Goal: Task Accomplishment & Management: Use online tool/utility

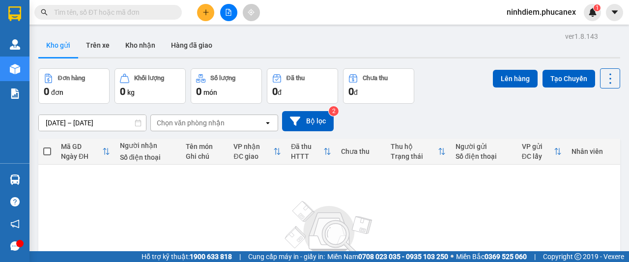
click at [98, 10] on input "text" at bounding box center [112, 12] width 116 height 11
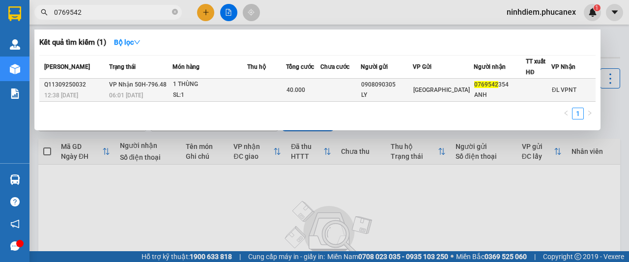
type input "0769542"
click at [361, 88] on td at bounding box center [341, 90] width 40 height 23
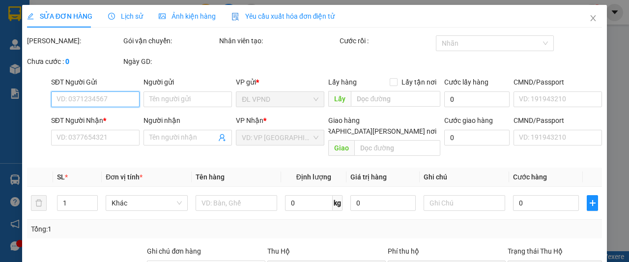
type input "0908090305"
type input "LY"
type input "0769542354"
type input "ANH"
type input "40.000"
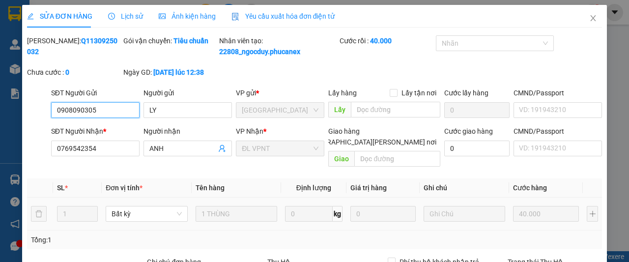
scroll to position [124, 0]
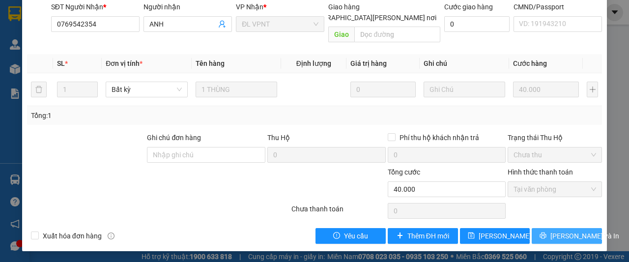
click at [547, 236] on icon "printer" at bounding box center [543, 236] width 6 height 6
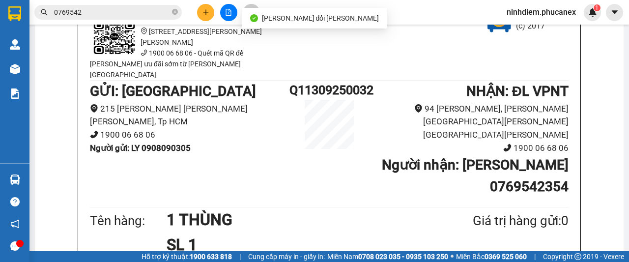
scroll to position [98, 0]
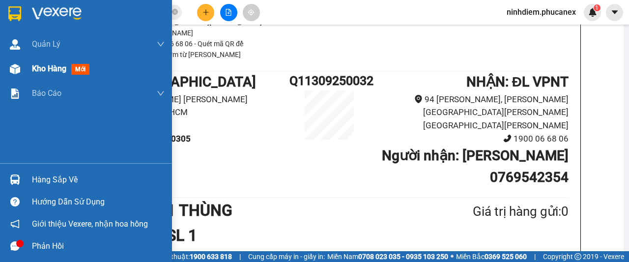
click at [13, 65] on img at bounding box center [15, 69] width 10 height 10
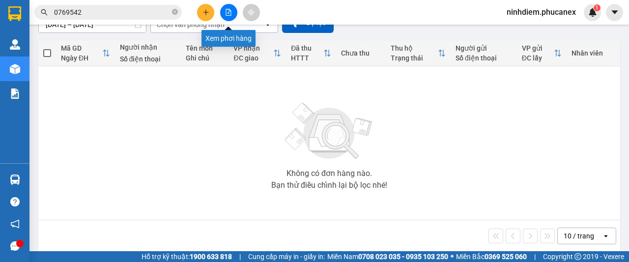
click at [226, 9] on icon "file-add" at bounding box center [228, 12] width 7 height 7
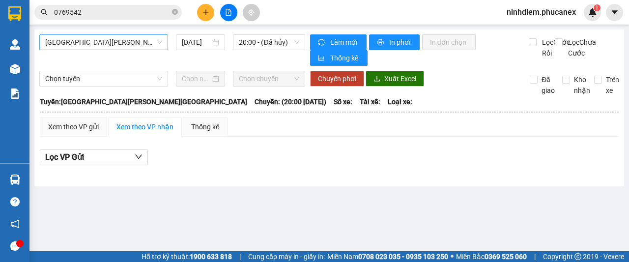
click at [129, 39] on span "Nha Trang - Sài Gòn" at bounding box center [103, 42] width 117 height 15
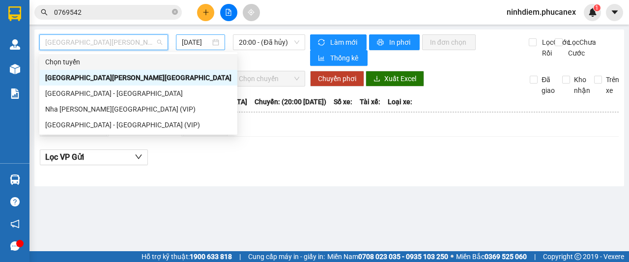
click at [198, 37] on input "15/09/2025" at bounding box center [196, 42] width 29 height 11
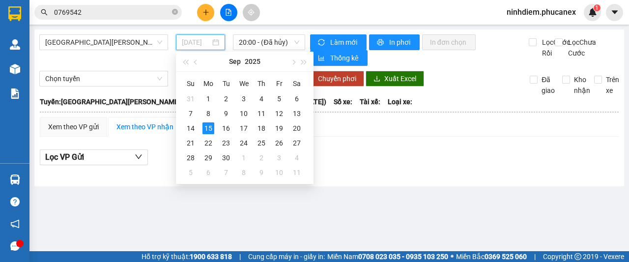
type input "15/09/2025"
click at [96, 39] on span "Nha Trang - Sài Gòn" at bounding box center [103, 42] width 117 height 15
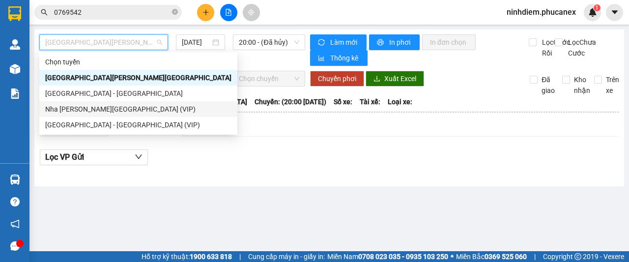
click at [94, 112] on div "Nha Trang - Sài Gòn (VIP)" at bounding box center [138, 109] width 186 height 11
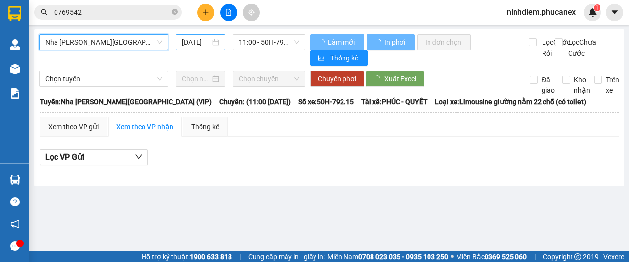
click at [189, 37] on input "15/09/2025" at bounding box center [196, 42] width 29 height 11
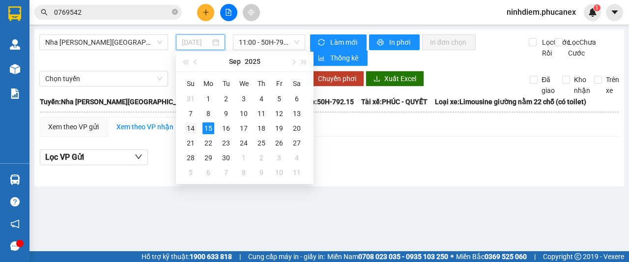
click at [192, 130] on div "14" at bounding box center [191, 128] width 12 height 12
type input "14/09/2025"
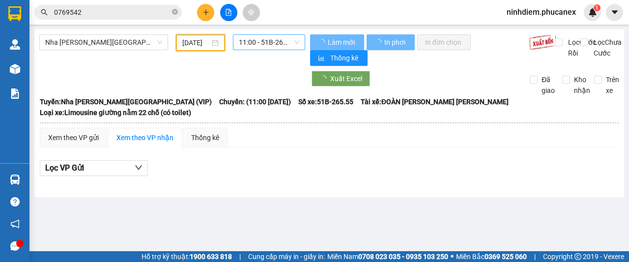
click at [270, 50] on span "11:00 - 51B-265.55" at bounding box center [269, 42] width 60 height 15
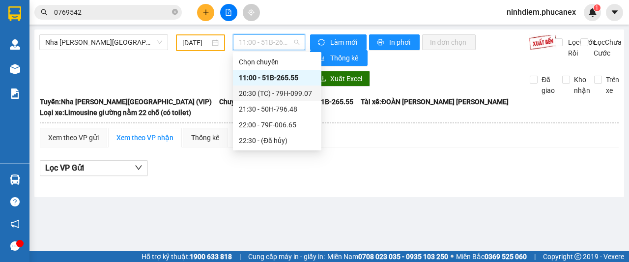
click at [282, 89] on div "20:30 (TC) - 79H-099.07" at bounding box center [277, 93] width 77 height 11
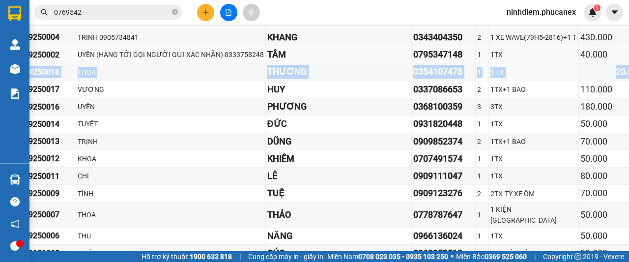
scroll to position [688, 89]
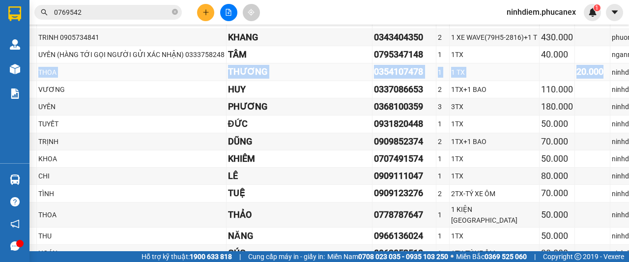
drag, startPoint x: 56, startPoint y: 102, endPoint x: 542, endPoint y: 101, distance: 486.2
click at [542, 81] on tr "ND1409250018 THOA THƯƠNG 0354107478 1 1 TX 20.000 ninhdiem.phucanex ĐL VPND 023…" at bounding box center [406, 71] width 911 height 17
copy tr "ND1409250018 THOA THƯƠNG 0354107478 1 1 TX 20.000"
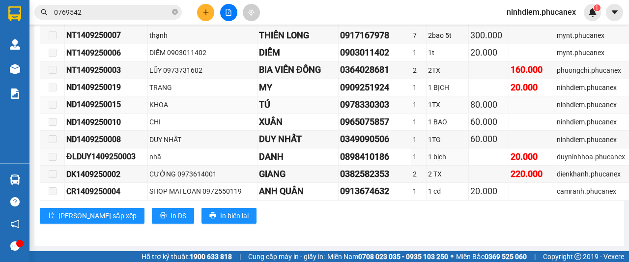
scroll to position [1650, 0]
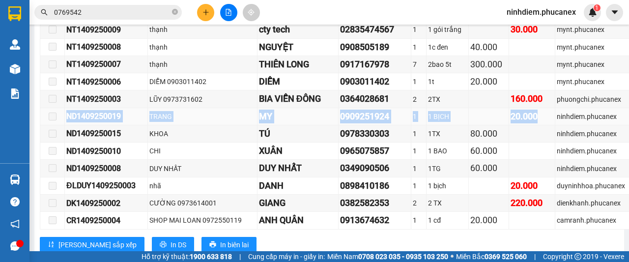
drag, startPoint x: 65, startPoint y: 129, endPoint x: 489, endPoint y: 126, distance: 423.8
click at [489, 125] on tr "ND1409250019 TRANG MY 0909251924 1 1 BỊCH 20.000 ninhdiem.phucanex ĐL VPND 0238…" at bounding box center [495, 116] width 911 height 17
copy tr "ND1409250019 TRANG MY 0909251924 1 1 BỊCH 20.000"
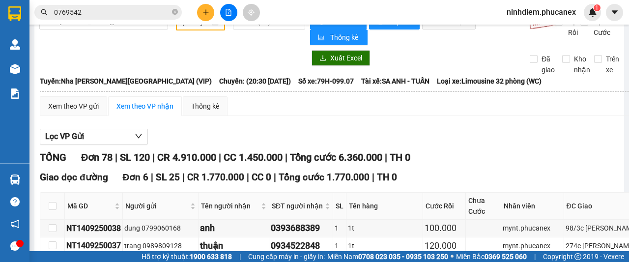
scroll to position [0, 0]
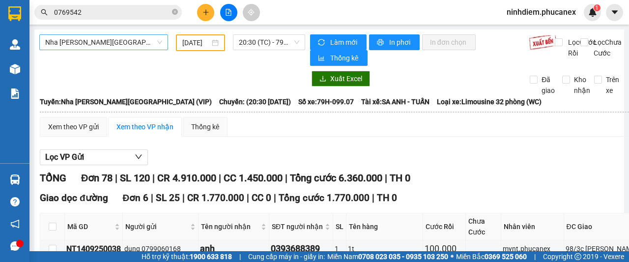
click at [99, 36] on span "Nha Trang - Sài Gòn (VIP)" at bounding box center [103, 42] width 117 height 15
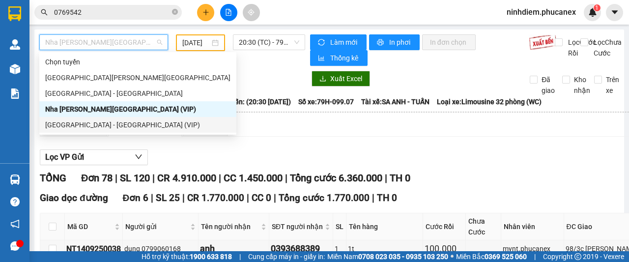
click at [72, 128] on div "Sài Gòn - Nha Trang (VIP)" at bounding box center [137, 124] width 185 height 11
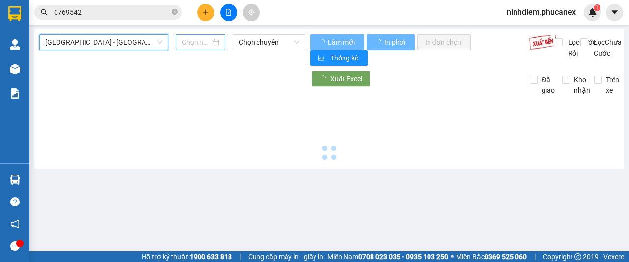
click at [201, 40] on input at bounding box center [196, 42] width 29 height 11
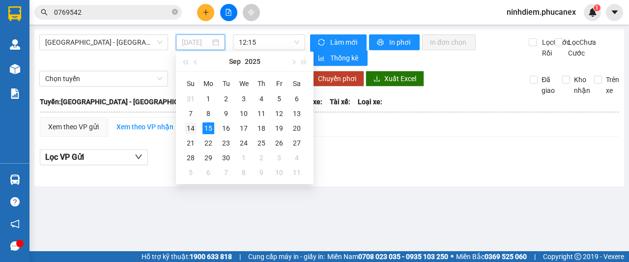
click at [191, 124] on div "14" at bounding box center [191, 128] width 12 height 12
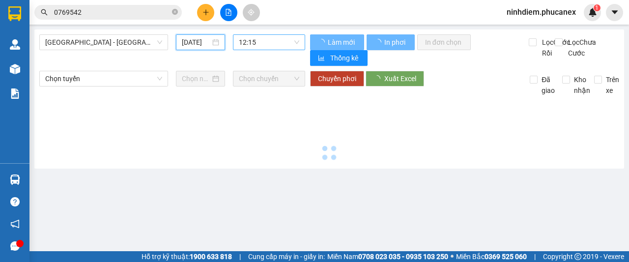
type input "14/09/2025"
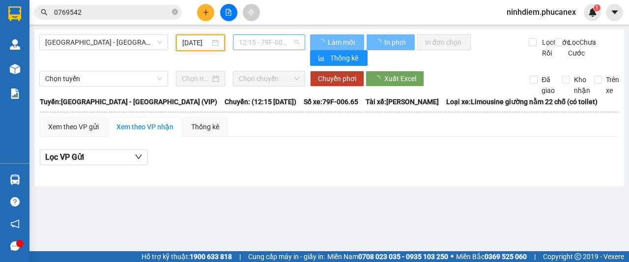
click at [264, 39] on span "12:15 - 79F-006.65" at bounding box center [269, 42] width 60 height 15
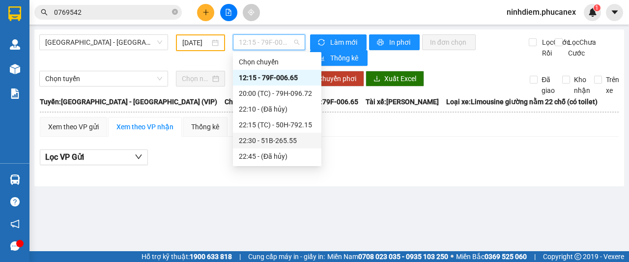
click at [268, 145] on div "22:30 - 51B-265.55" at bounding box center [277, 140] width 77 height 11
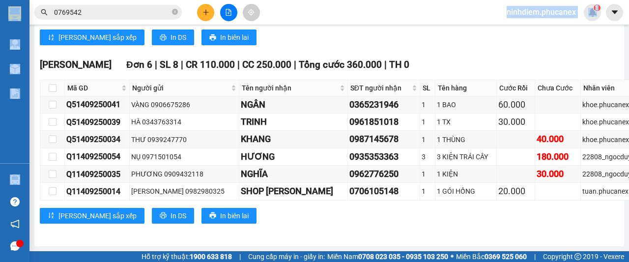
scroll to position [2982, 0]
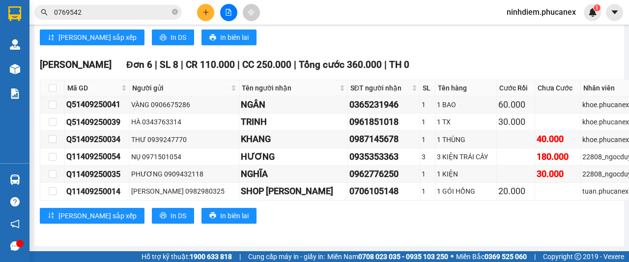
drag, startPoint x: 65, startPoint y: 119, endPoint x: 542, endPoint y: 124, distance: 476.9
copy tbody "Q51409250033 THƯƠNG 0376666777 ĐỒNG 0933825123 1 1CĐ 150.000 khoe.phucanex ĐL Q…"
